Goal: Check status: Check status

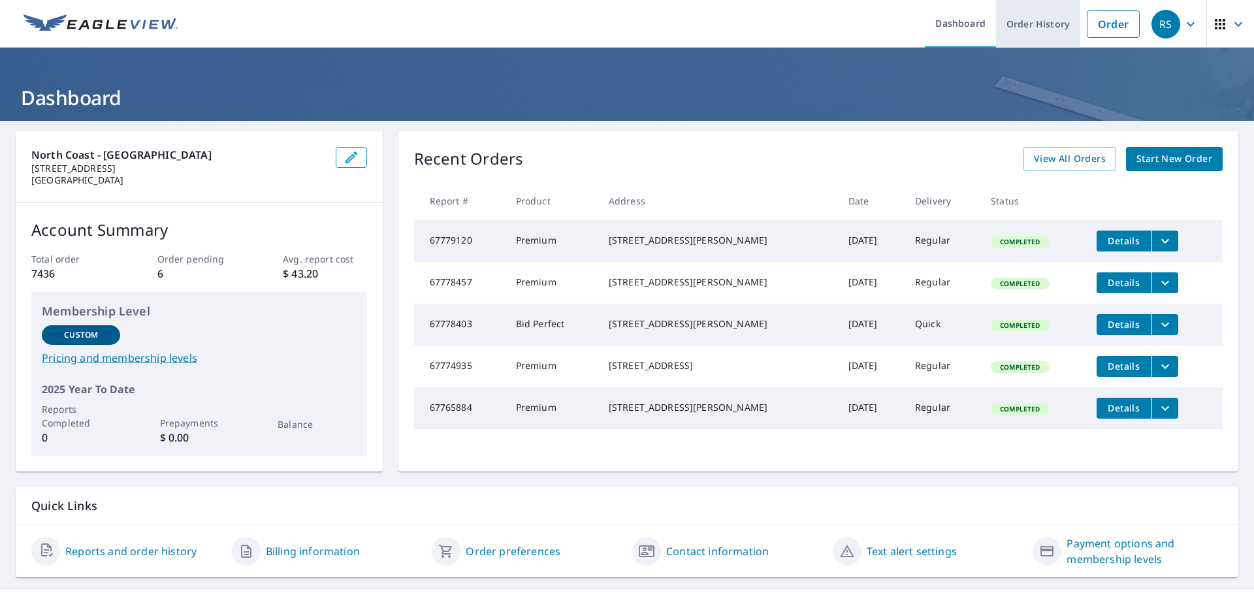
click at [1043, 35] on link "Order History" at bounding box center [1038, 24] width 84 height 48
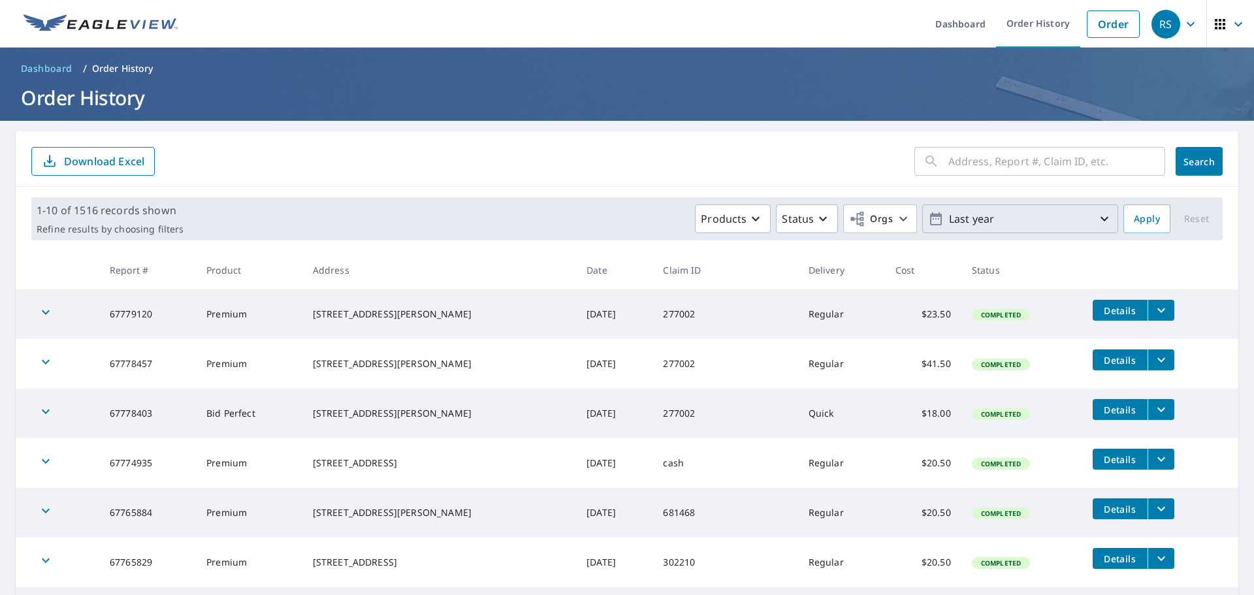
click at [1097, 218] on icon "button" at bounding box center [1105, 219] width 16 height 16
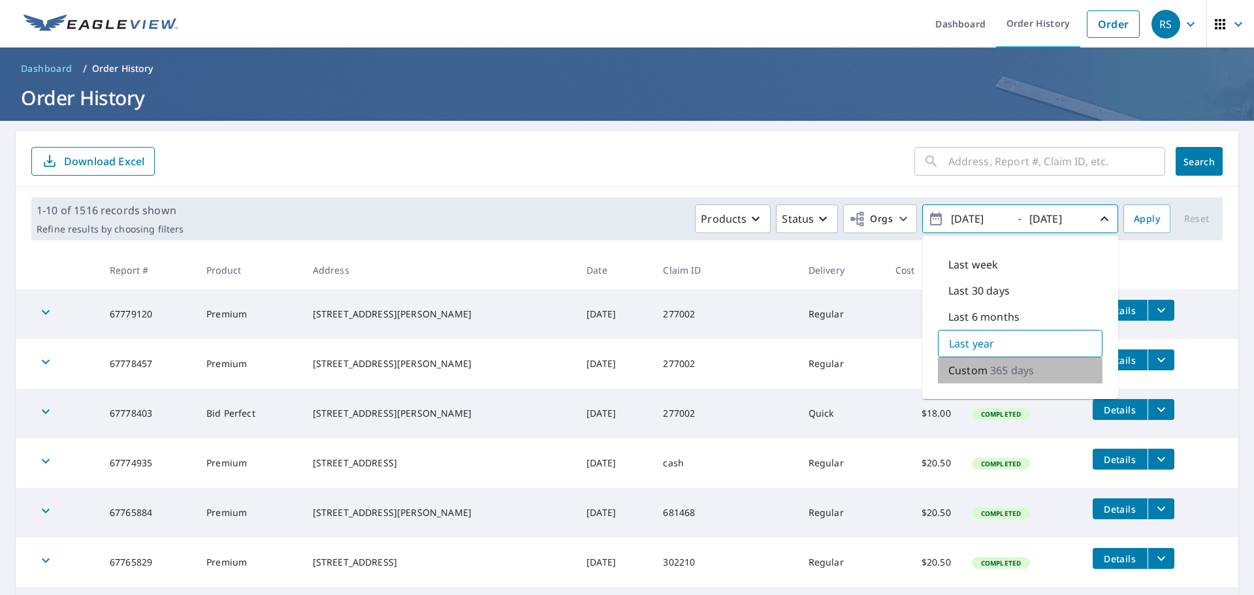
click at [1023, 373] on p "365 days" at bounding box center [1012, 370] width 44 height 16
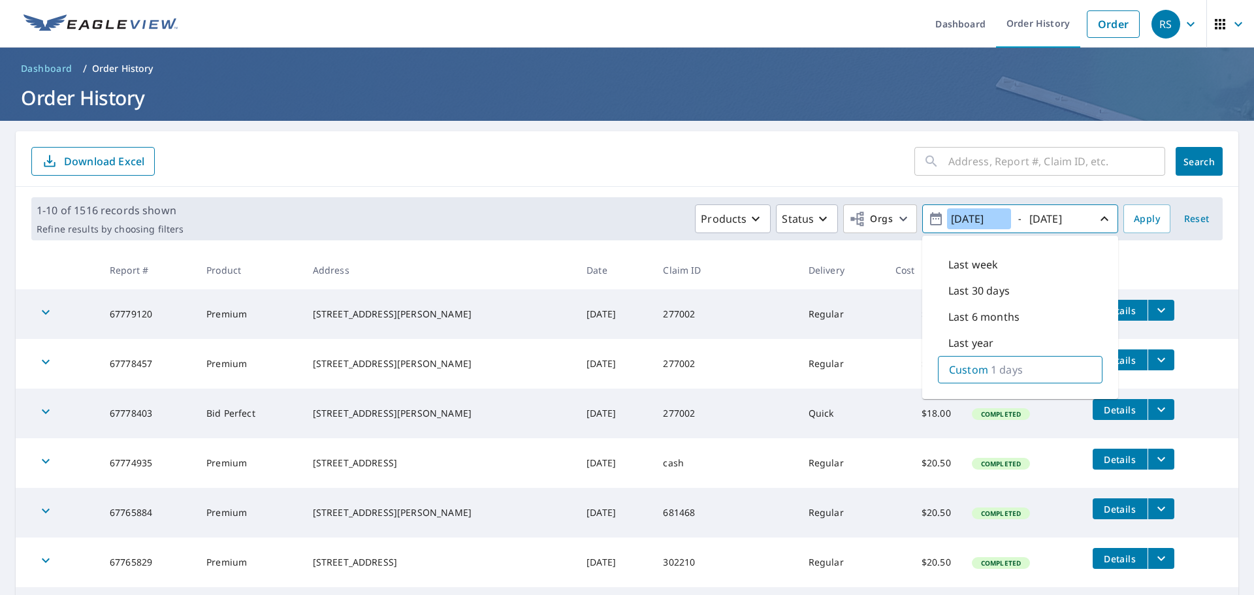
type input "[DATE]"
click at [1134, 218] on span "Apply" at bounding box center [1147, 219] width 26 height 16
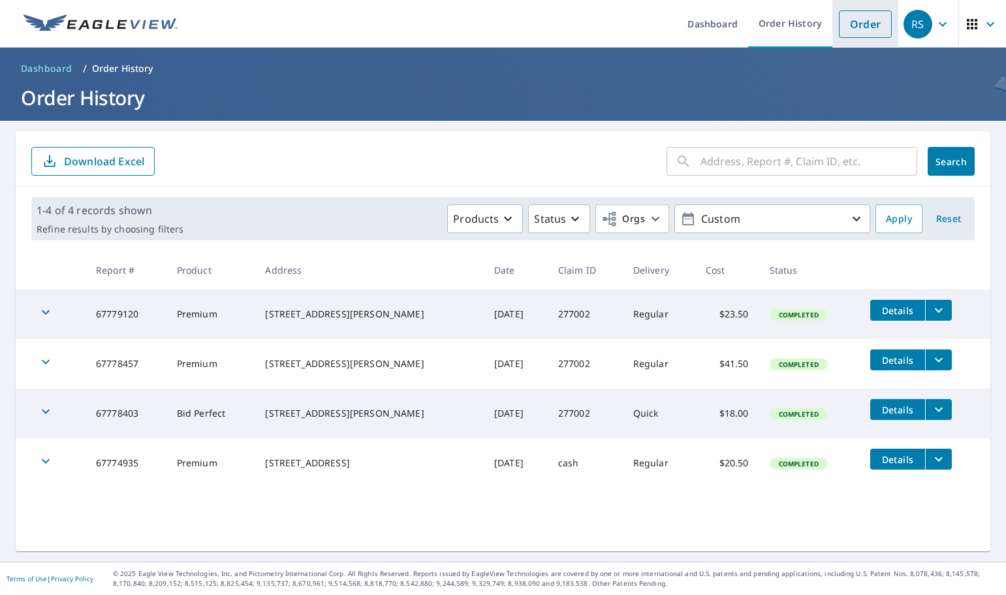
click at [859, 22] on link "Order" at bounding box center [865, 23] width 53 height 27
